Goal: Task Accomplishment & Management: Manage account settings

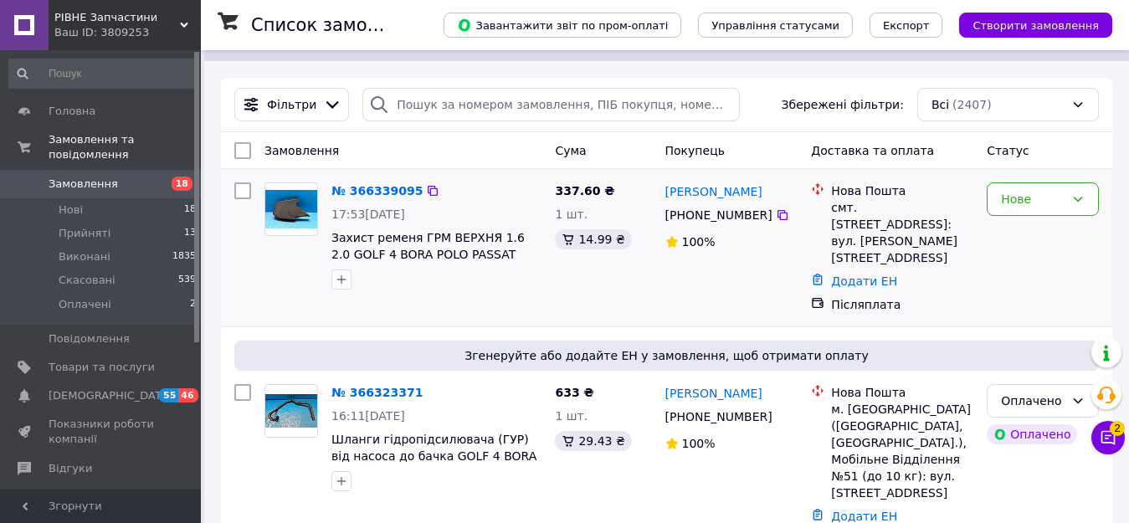
scroll to position [84, 0]
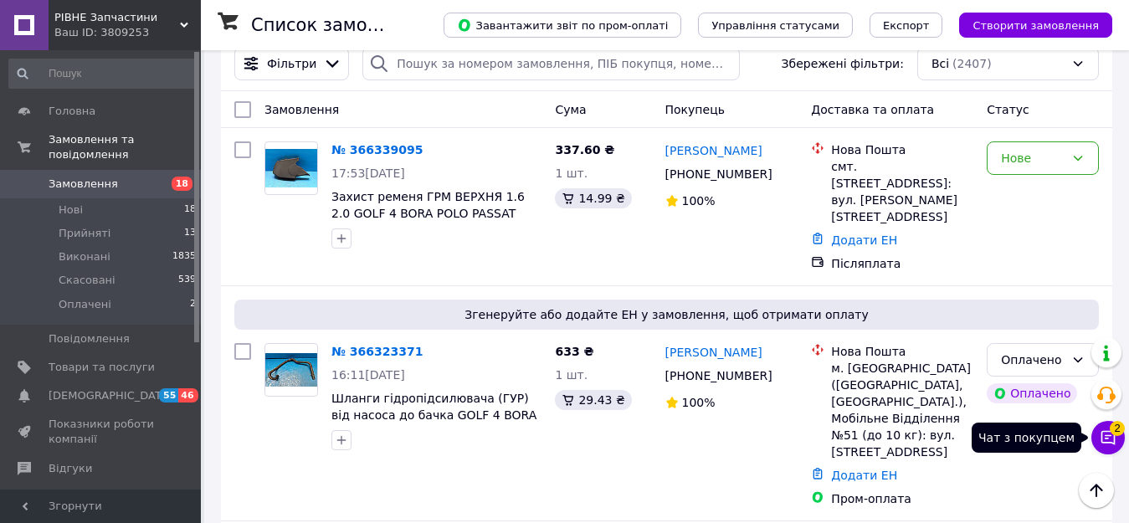
click at [1098, 430] on button "Чат з покупцем 2" at bounding box center [1108, 437] width 33 height 33
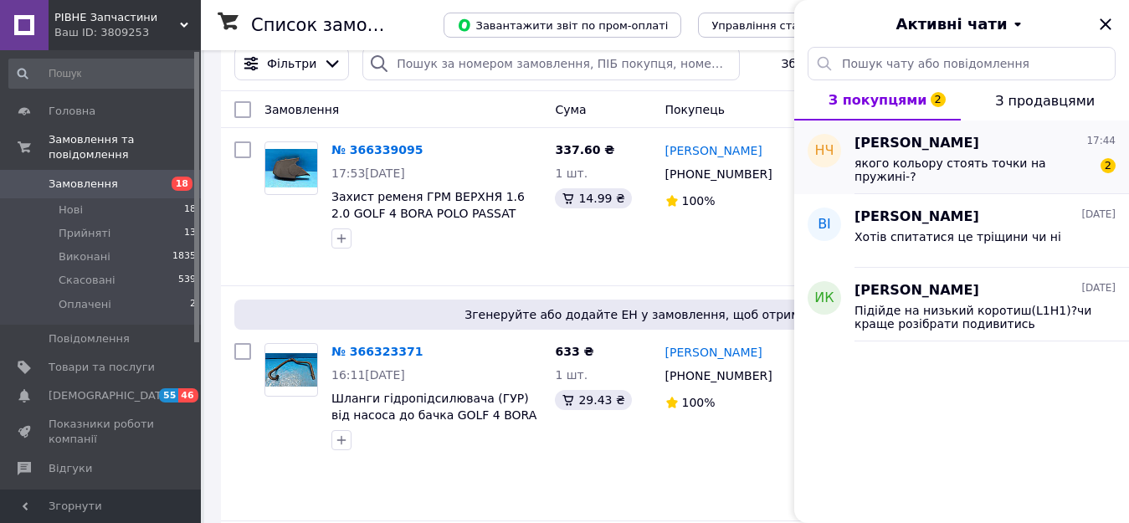
click at [974, 154] on div "якого кольору стоять точки на пружині-? 2" at bounding box center [985, 168] width 261 height 30
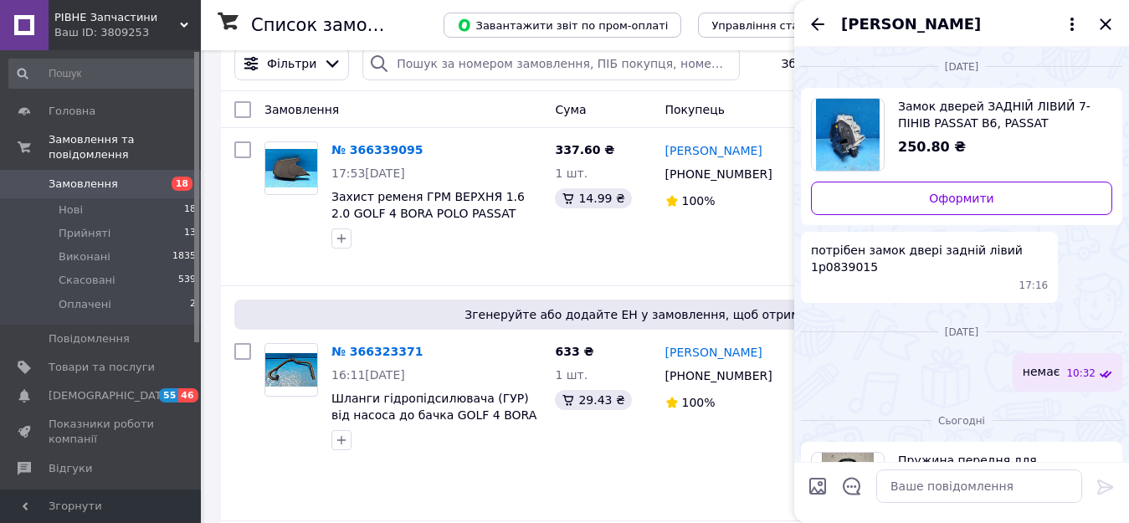
scroll to position [0, 0]
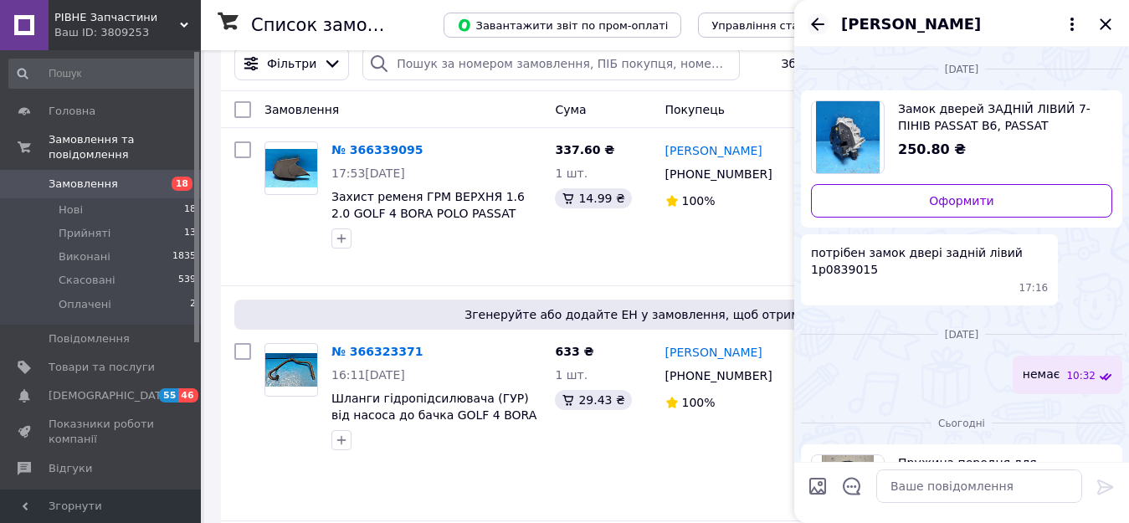
click at [815, 18] on icon "Назад" at bounding box center [818, 24] width 20 height 20
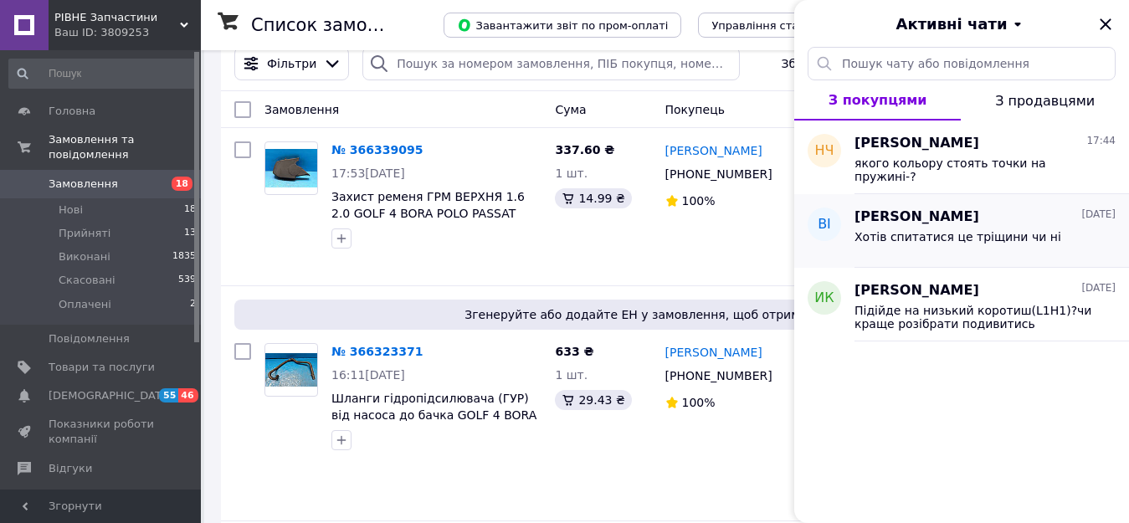
click at [976, 241] on span "Хотів спитатися це тріщини чи ні" at bounding box center [958, 236] width 207 height 13
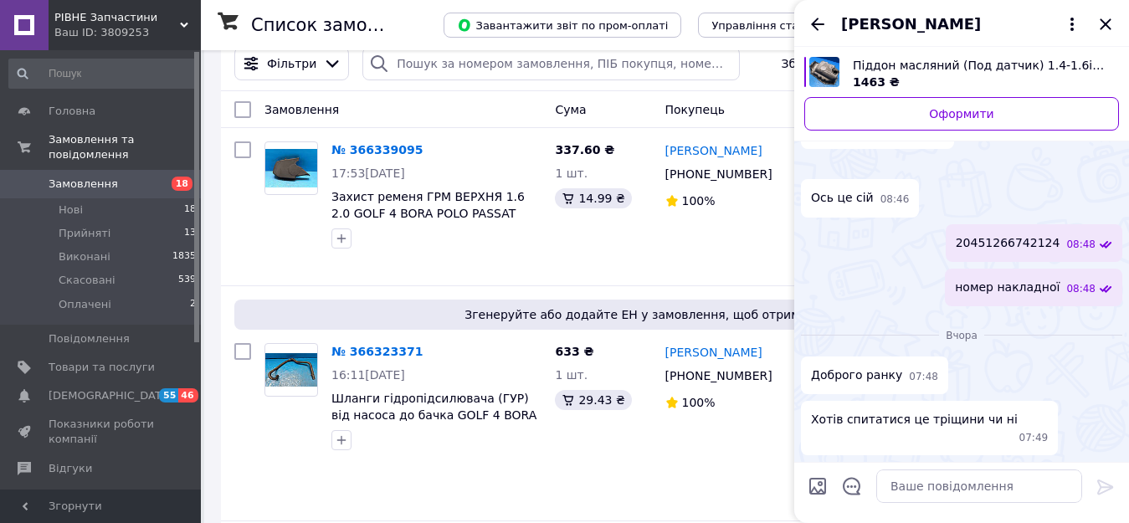
scroll to position [1630, 0]
click at [1105, 28] on icon "Закрити" at bounding box center [1106, 24] width 20 height 20
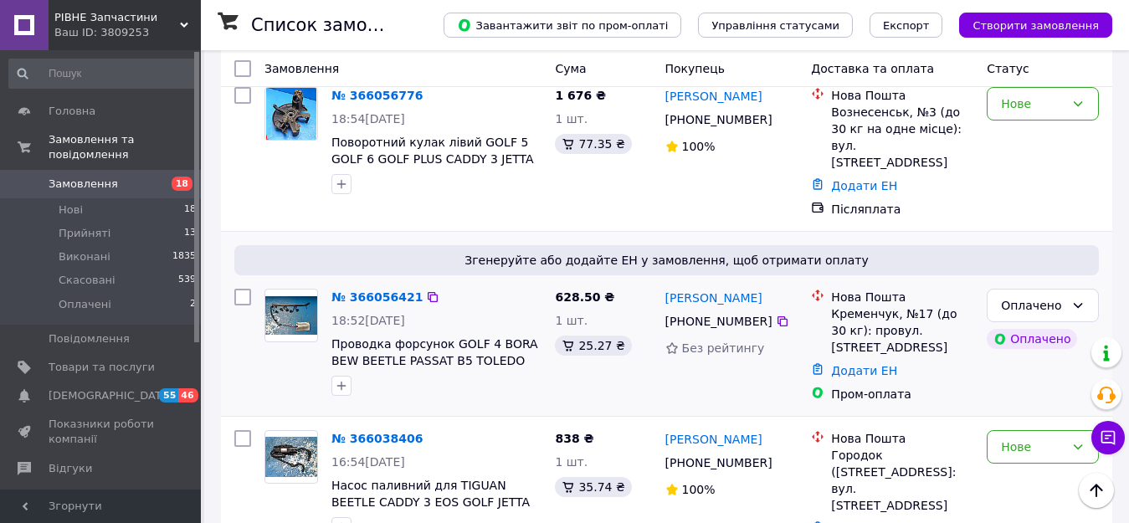
scroll to position [2905, 0]
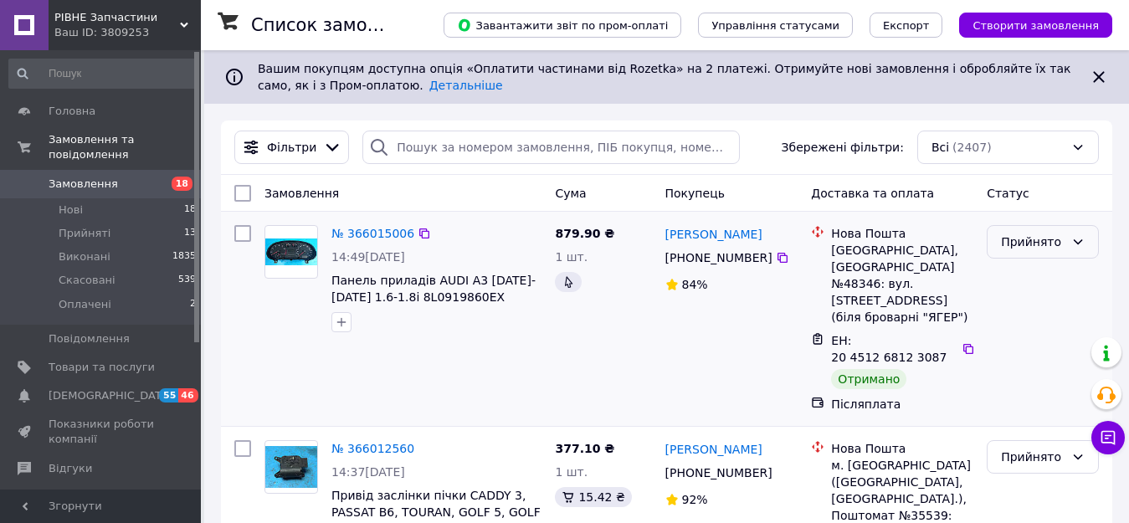
click at [1076, 244] on icon at bounding box center [1078, 241] width 13 height 13
click at [1034, 282] on li "Виконано" at bounding box center [1043, 279] width 111 height 30
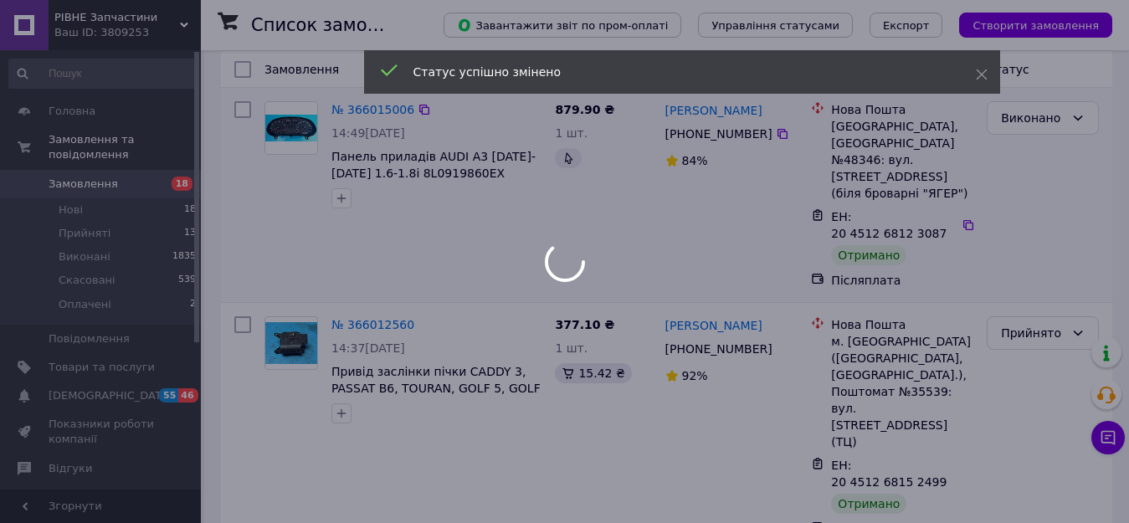
scroll to position [167, 0]
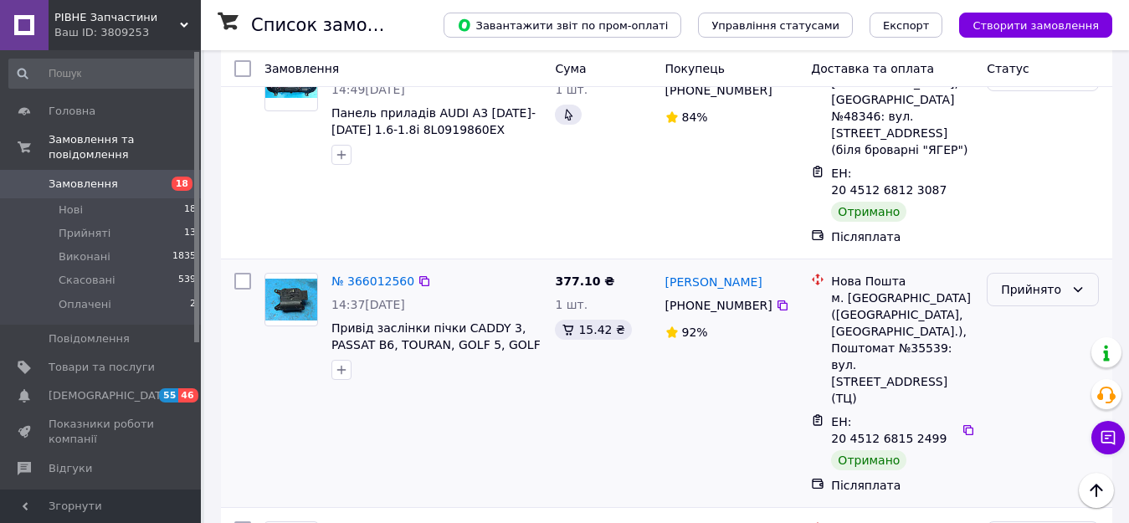
click at [1077, 283] on icon at bounding box center [1078, 289] width 13 height 13
click at [1041, 292] on li "Виконано" at bounding box center [1043, 293] width 111 height 30
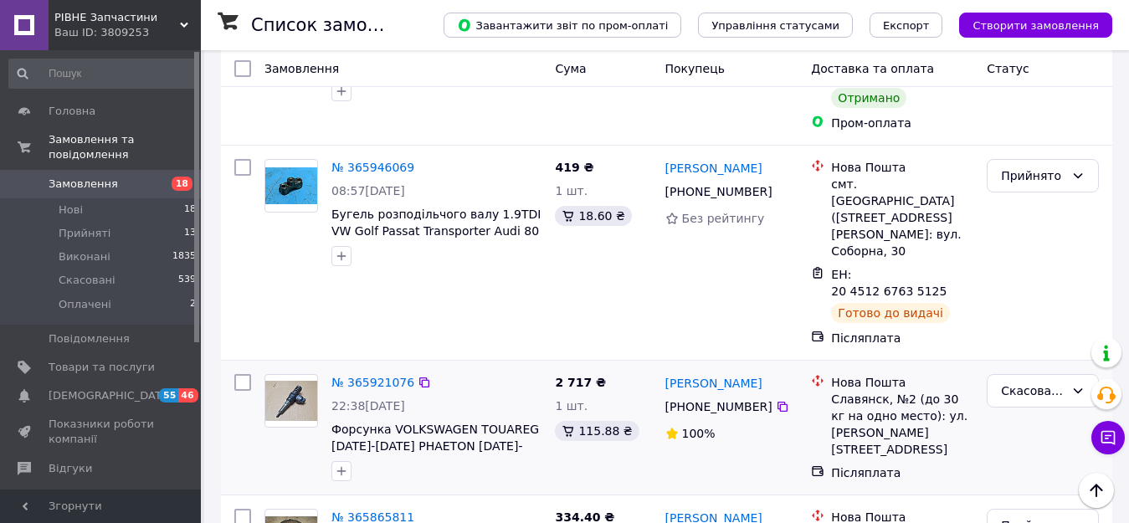
scroll to position [1256, 0]
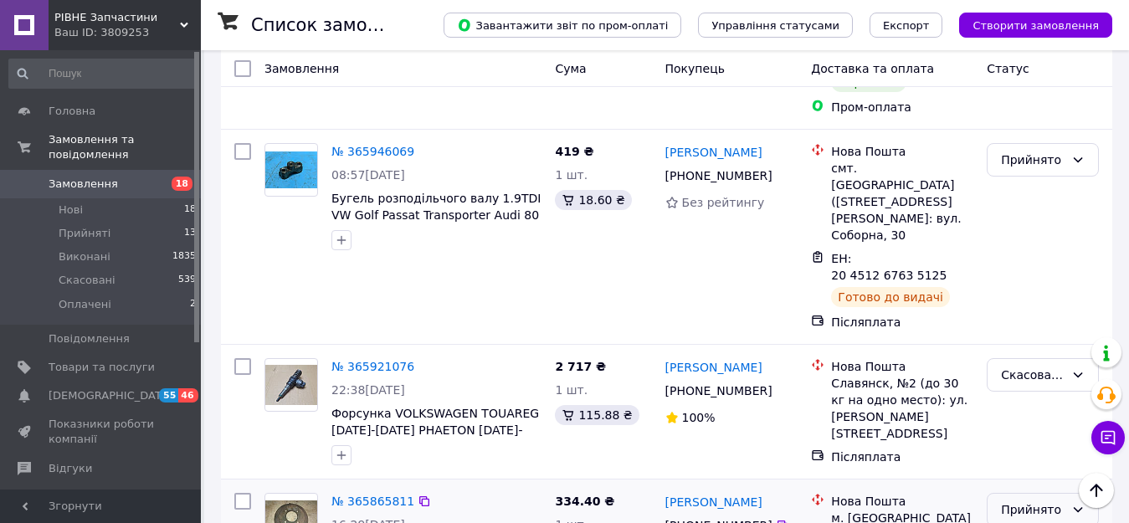
click at [1075, 507] on icon at bounding box center [1078, 509] width 9 height 5
click at [1045, 330] on li "Виконано" at bounding box center [1043, 329] width 111 height 30
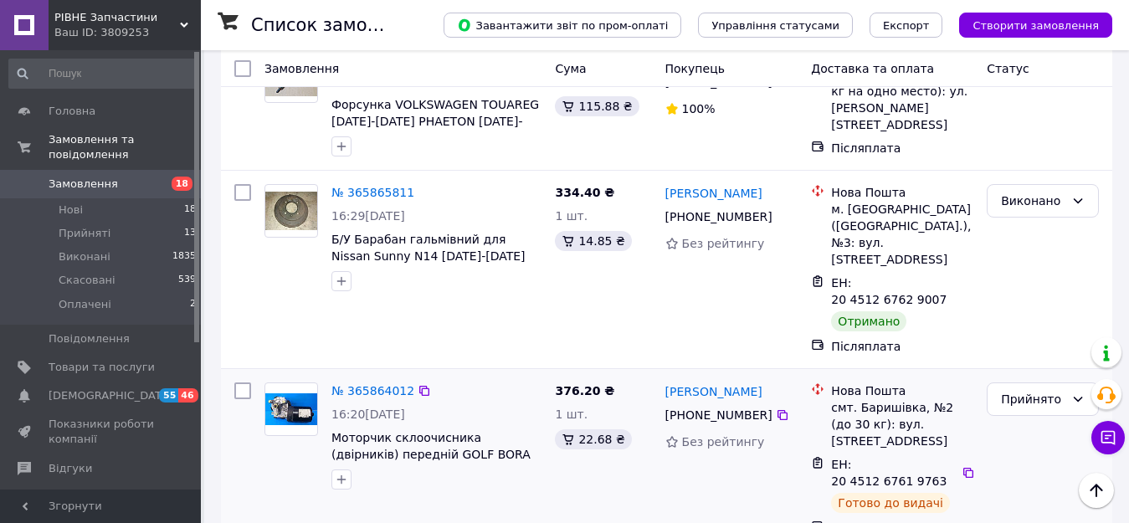
scroll to position [1674, 0]
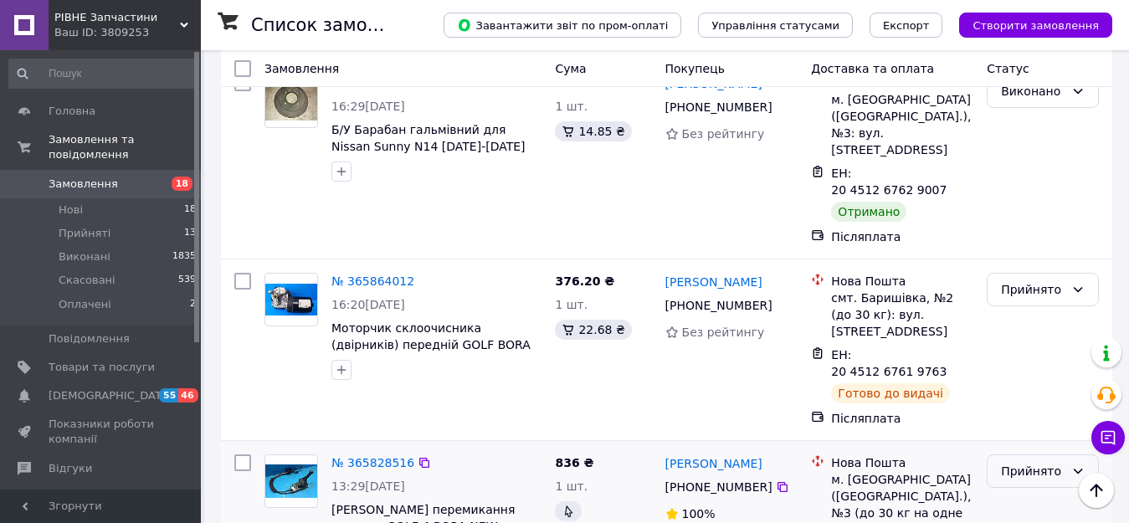
click at [1079, 465] on icon at bounding box center [1078, 471] width 13 height 13
click at [1030, 245] on li "Виконано" at bounding box center [1043, 240] width 111 height 30
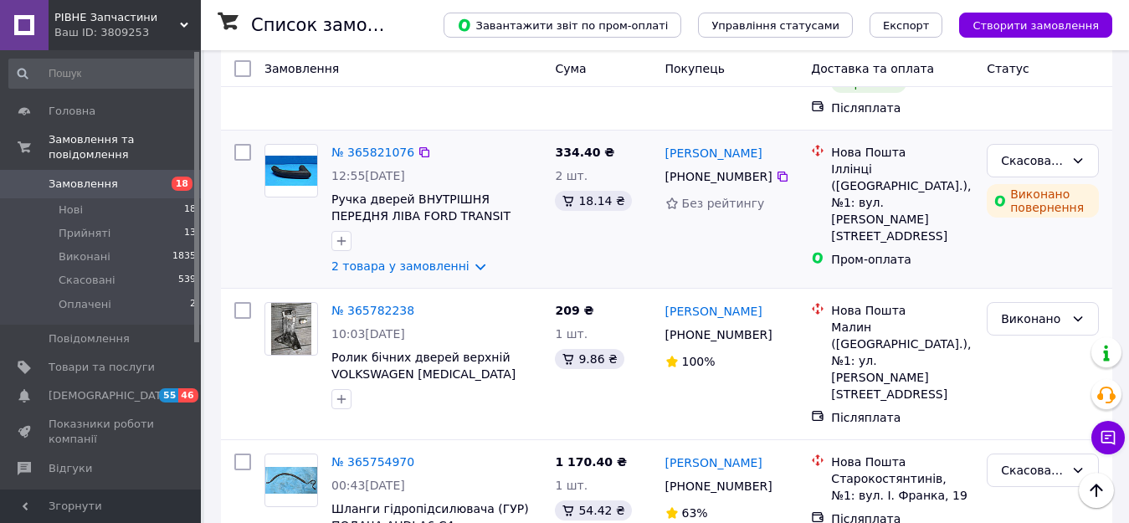
scroll to position [2260, 0]
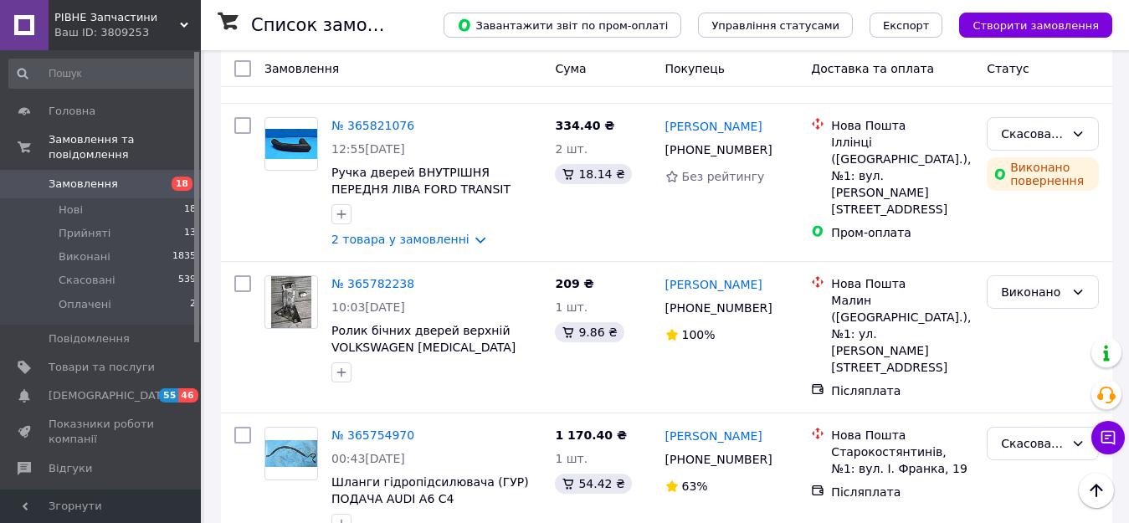
click at [1035, 275] on li "Виконано" at bounding box center [1043, 280] width 111 height 30
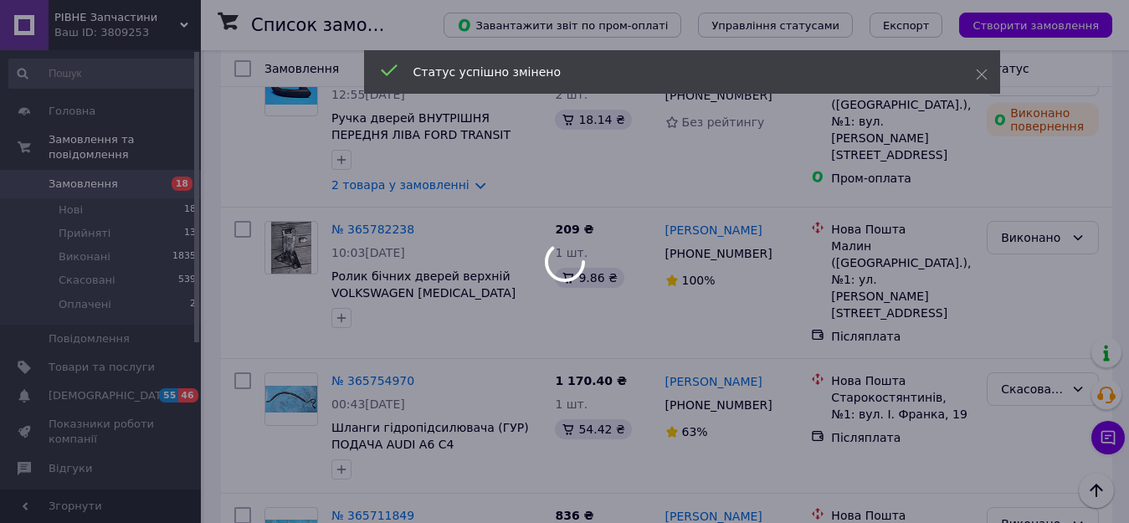
scroll to position [2344, 0]
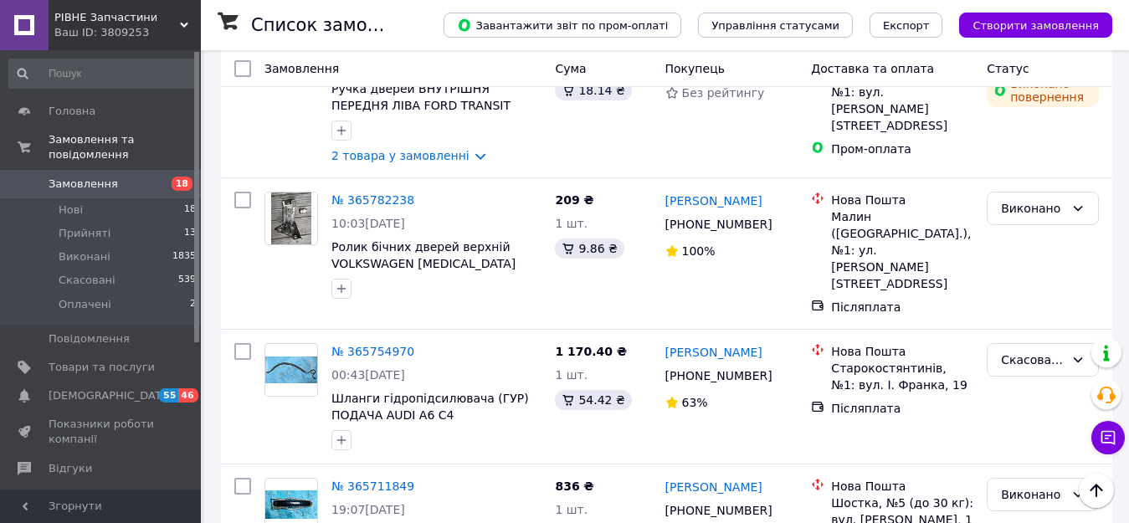
click at [1038, 341] on li "Виконано" at bounding box center [1043, 345] width 111 height 30
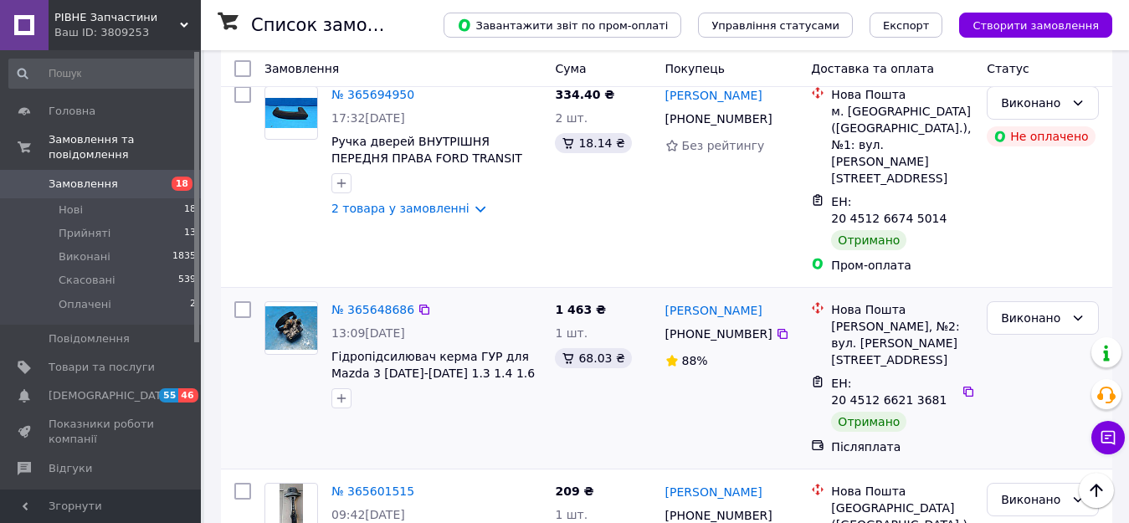
scroll to position [2930, 0]
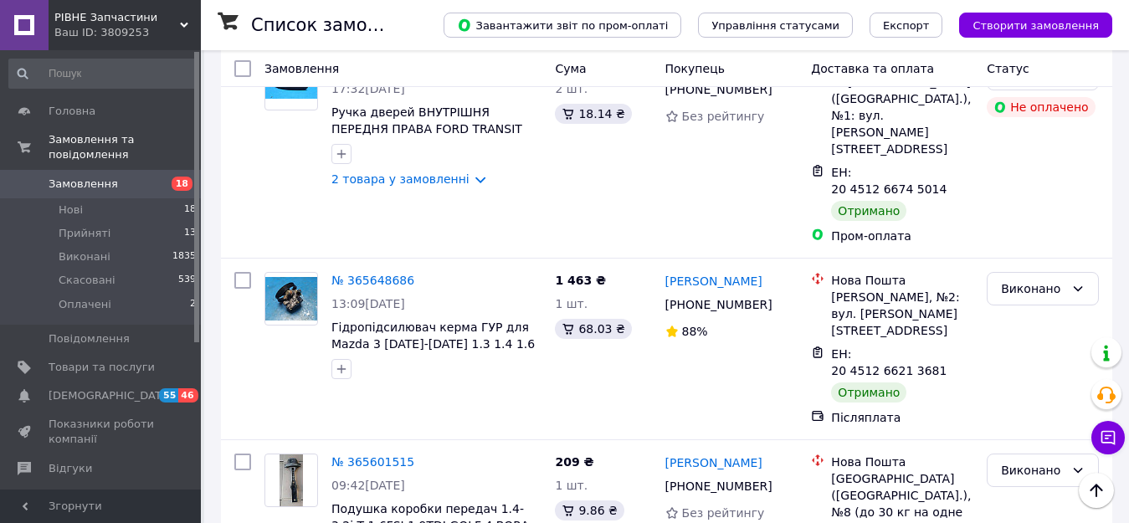
click at [1041, 338] on li "Виконано" at bounding box center [1043, 342] width 111 height 30
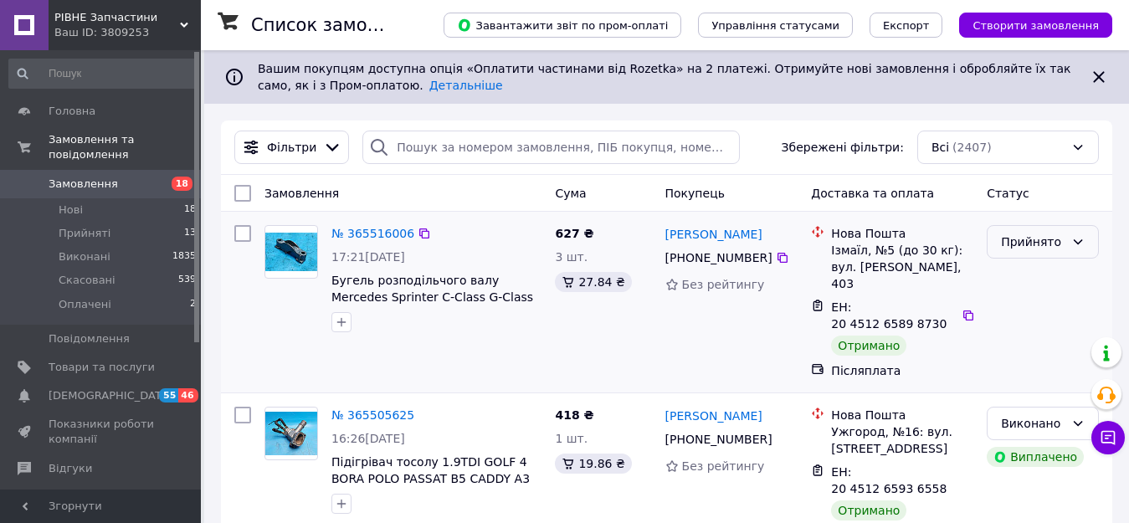
click at [1082, 241] on icon at bounding box center [1078, 241] width 9 height 5
click at [1042, 280] on li "Виконано" at bounding box center [1043, 279] width 111 height 30
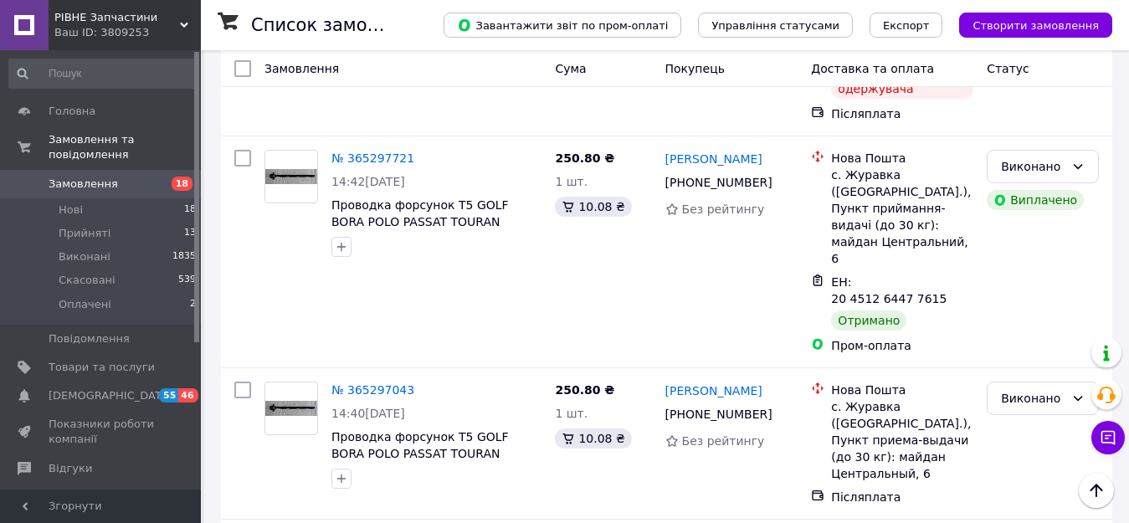
scroll to position [2979, 0]
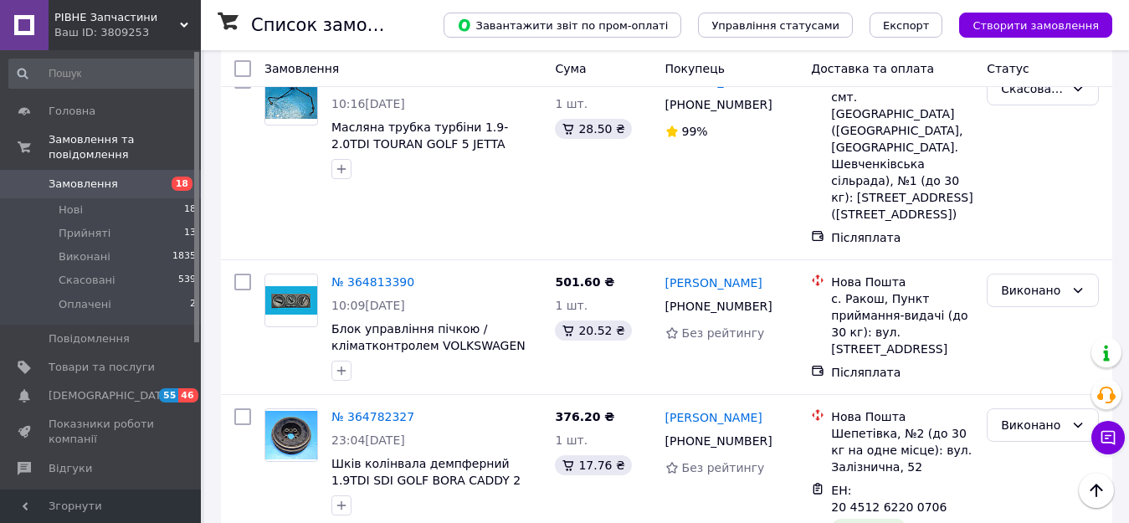
scroll to position [3096, 0]
